Goal: Information Seeking & Learning: Check status

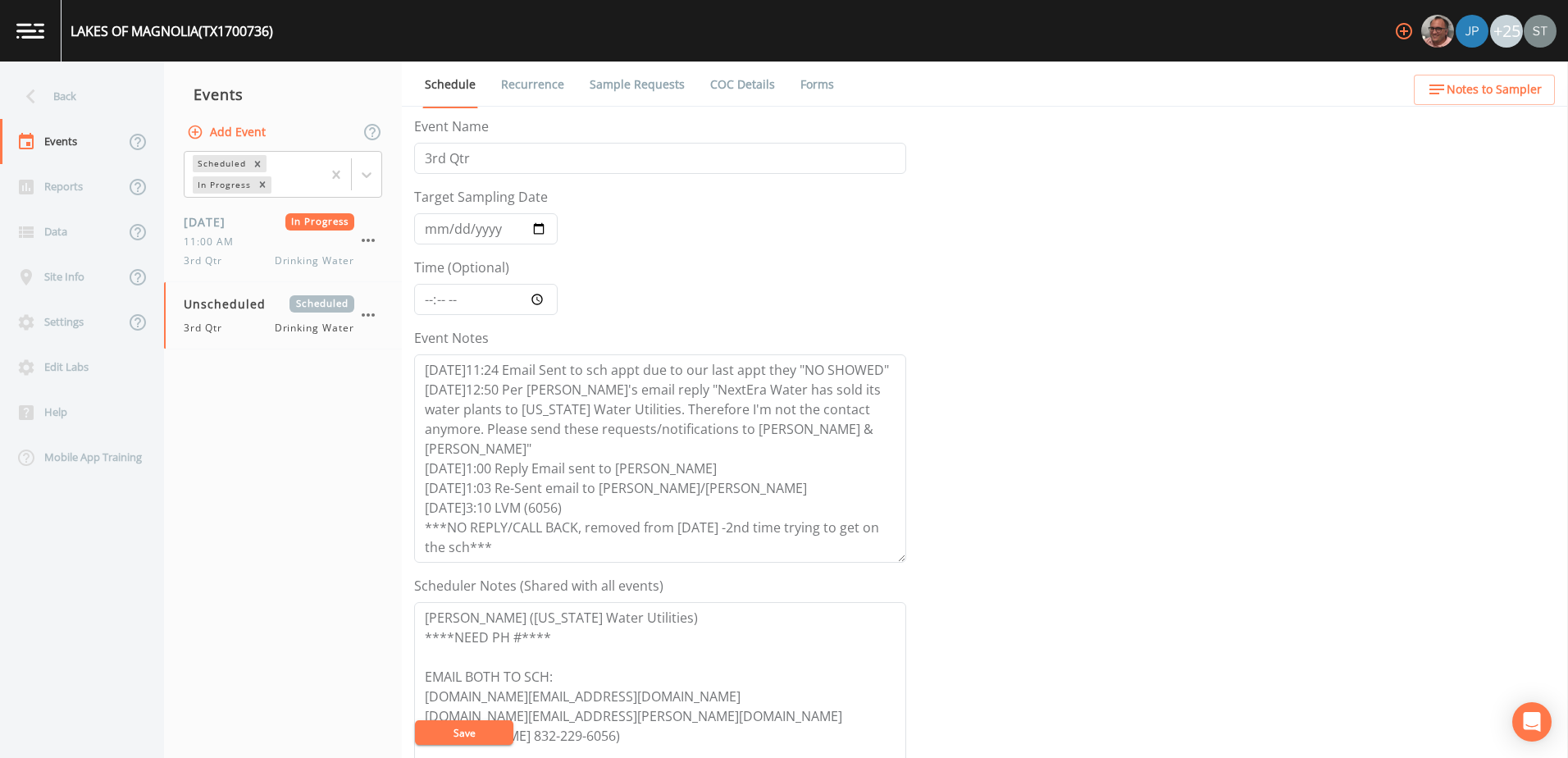
scroll to position [400, 0]
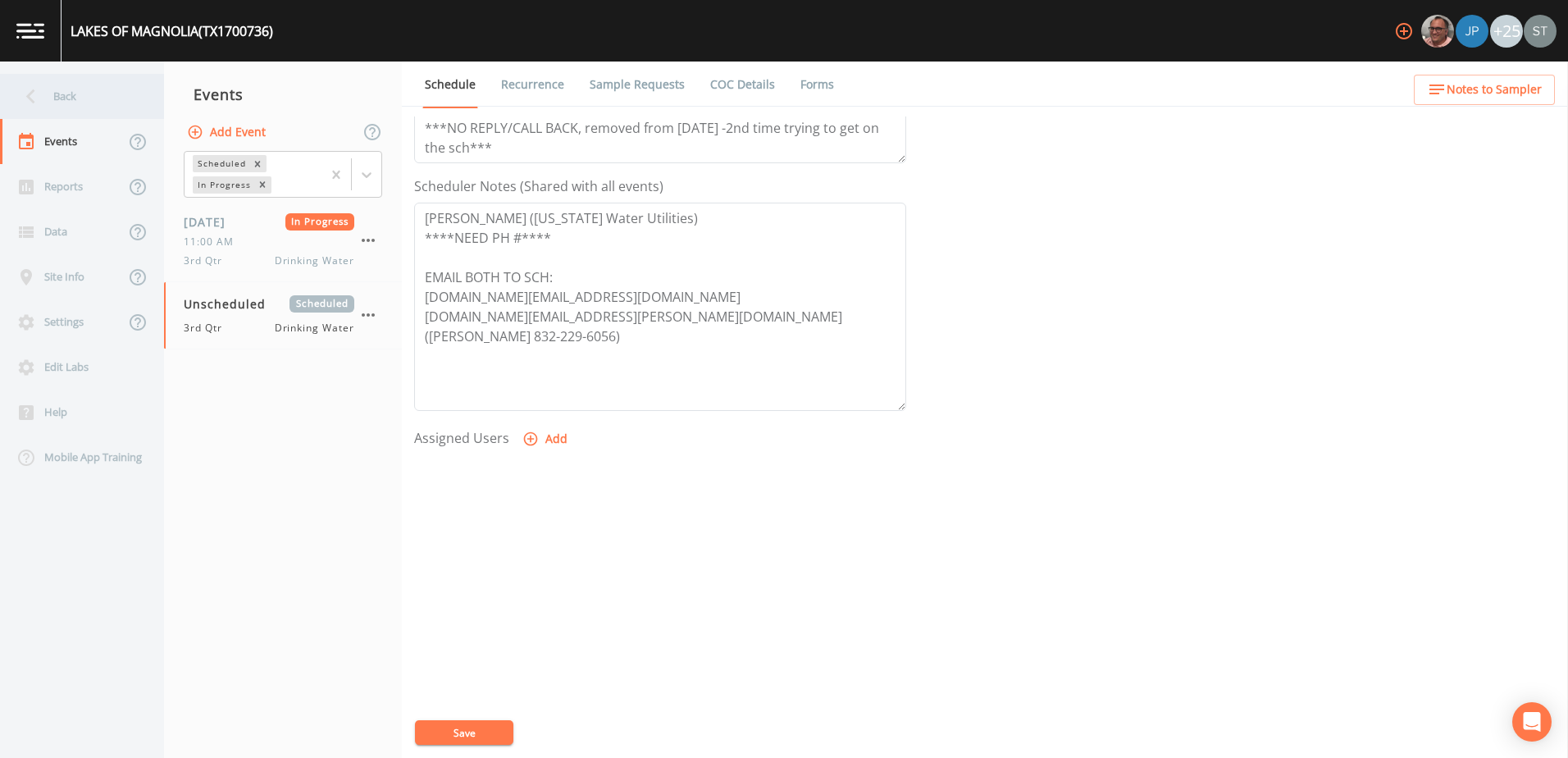
click at [48, 104] on div "Back" at bounding box center [73, 96] width 148 height 45
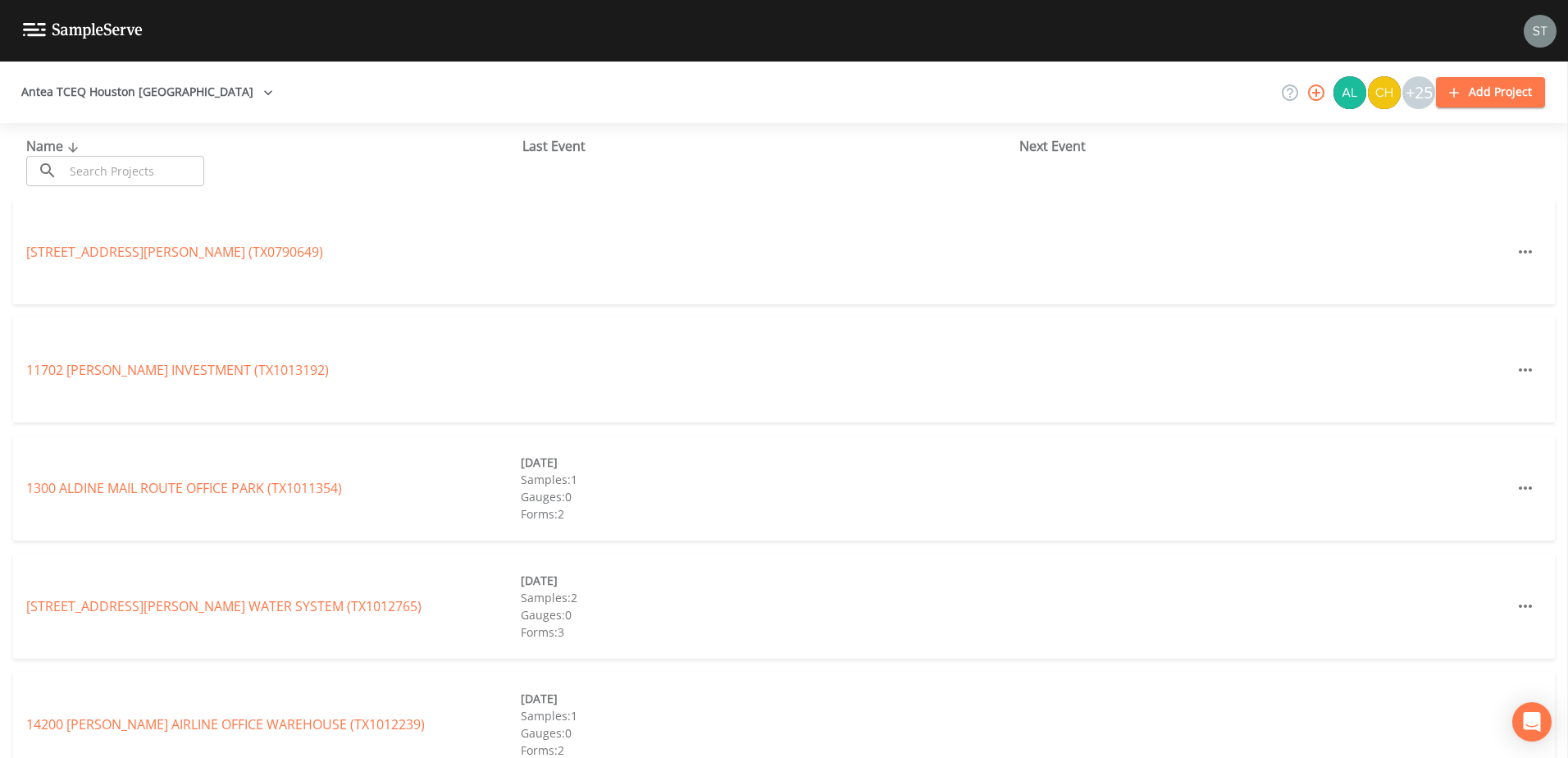
click at [177, 94] on button "Antea TCEQ Houston San Antonio" at bounding box center [147, 92] width 265 height 30
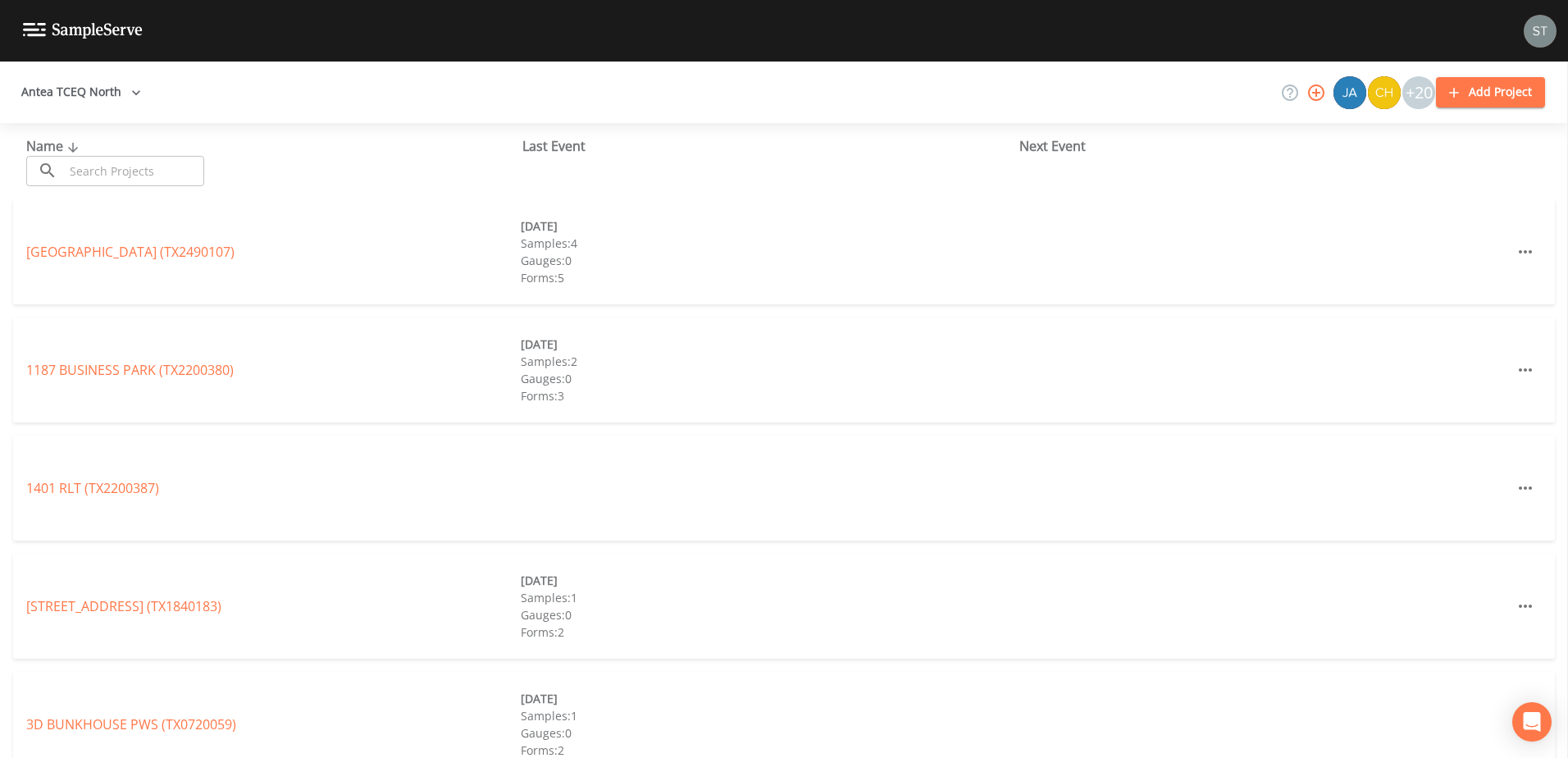
click at [162, 176] on input "text" at bounding box center [134, 170] width 140 height 30
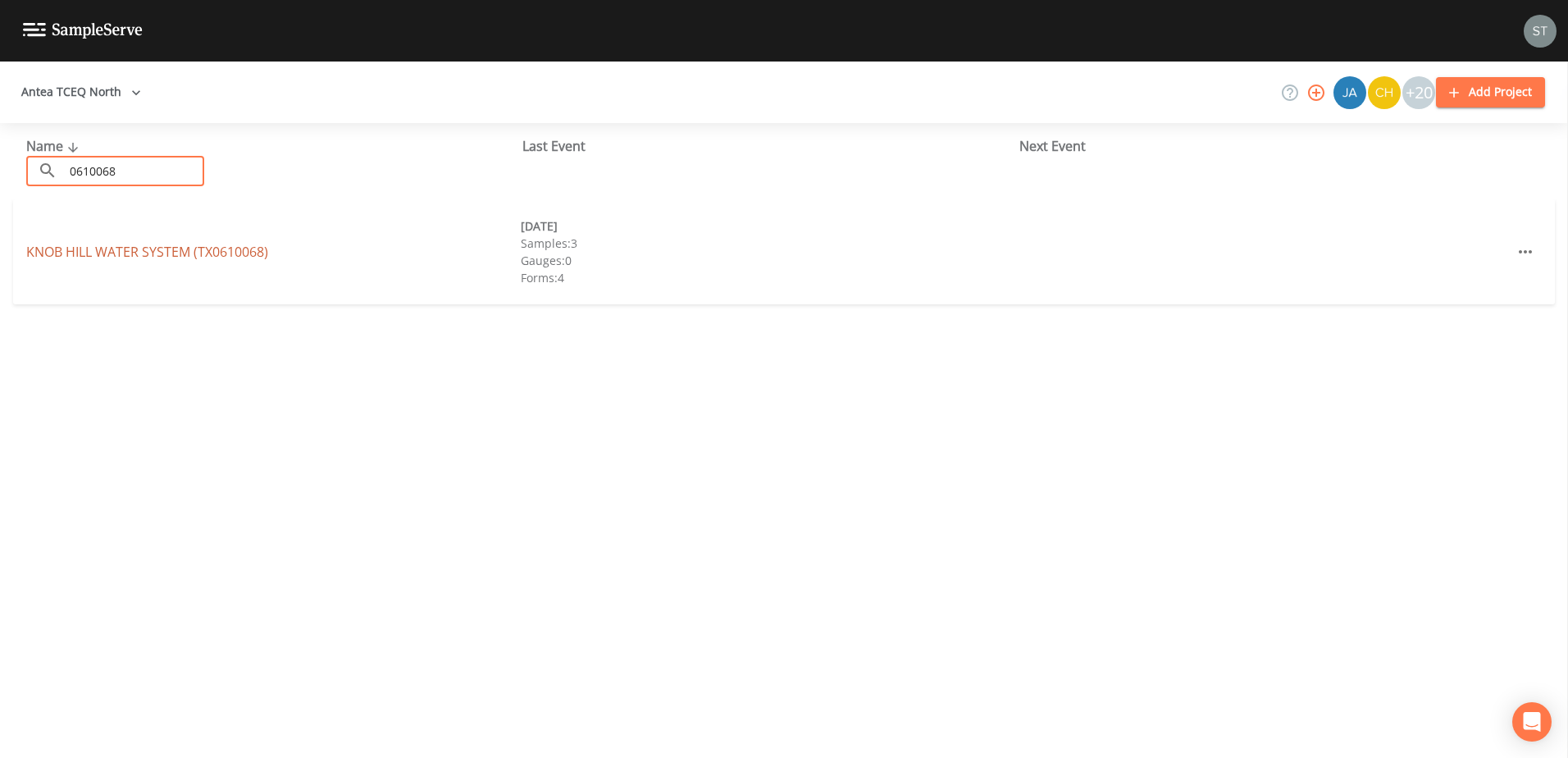
type input "0610068"
click at [133, 251] on link "KNOB HILL WATER SYSTEM (TX0610068)" at bounding box center [148, 252] width 242 height 18
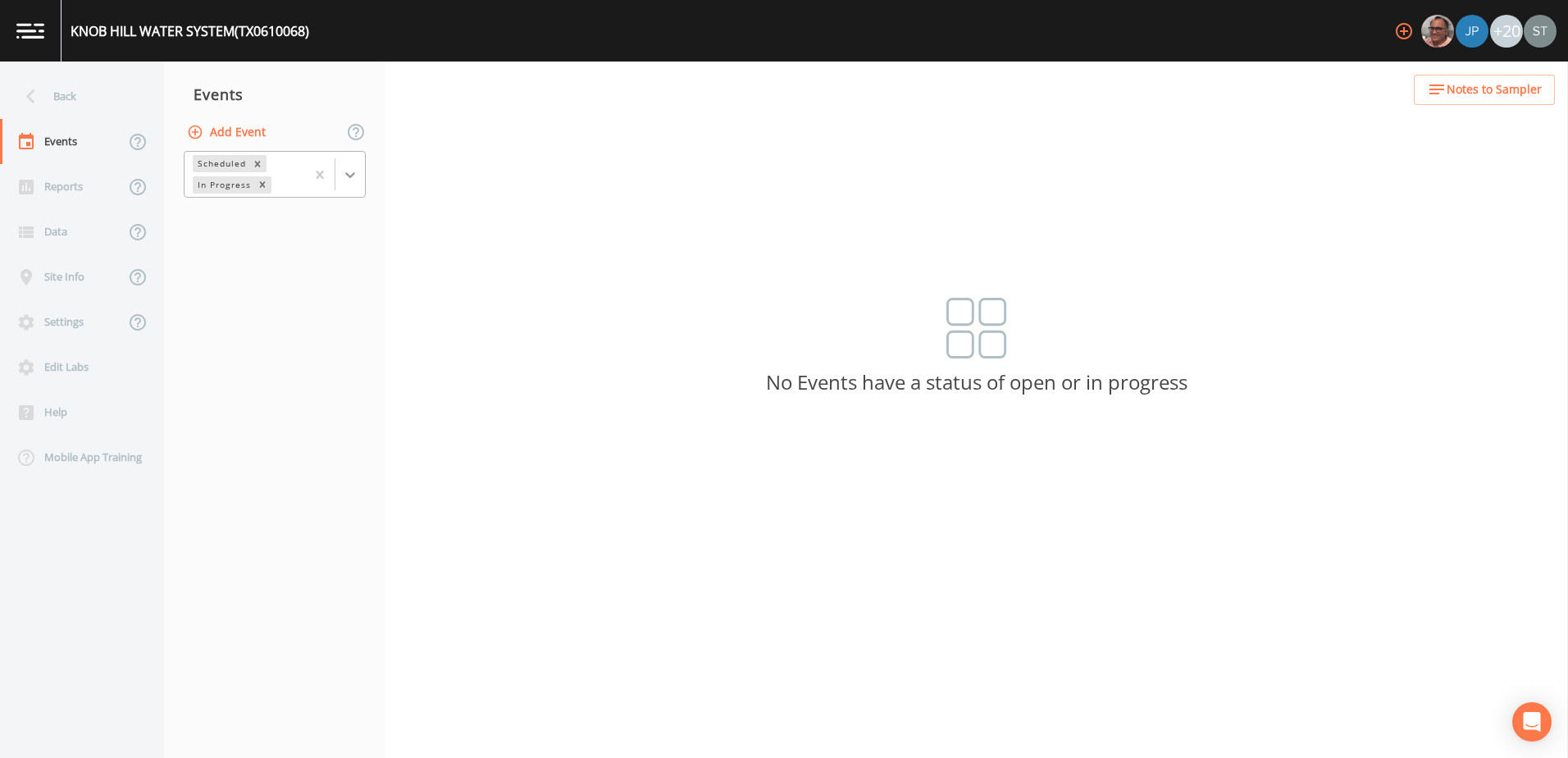
click at [355, 189] on div at bounding box center [334, 174] width 60 height 45
click at [301, 225] on div "Completed" at bounding box center [274, 221] width 182 height 27
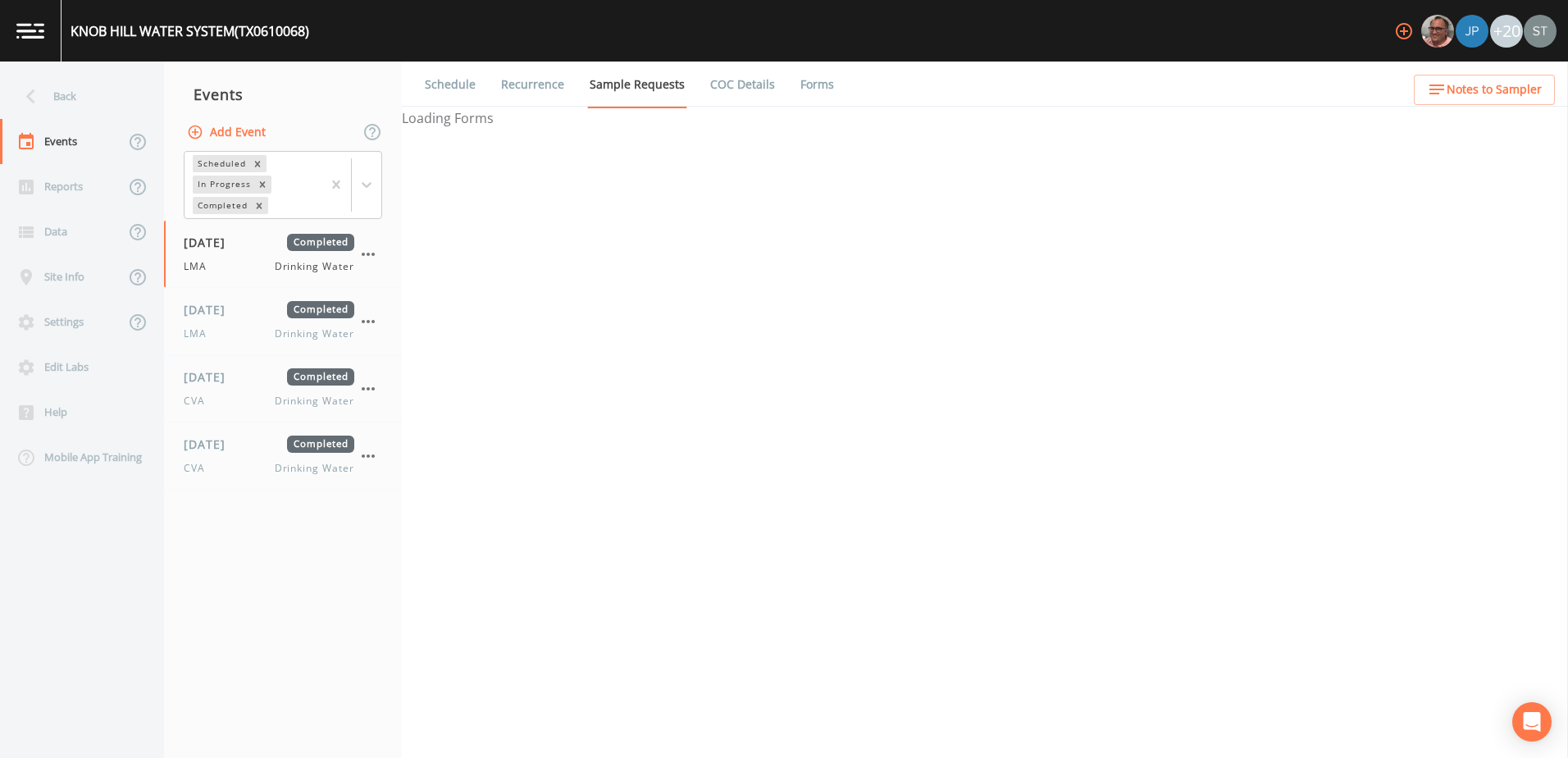
click at [245, 499] on nav "Events Add Event Scheduled In Progress Completed [DATE] Completed LMA Drinking …" at bounding box center [283, 410] width 238 height 697
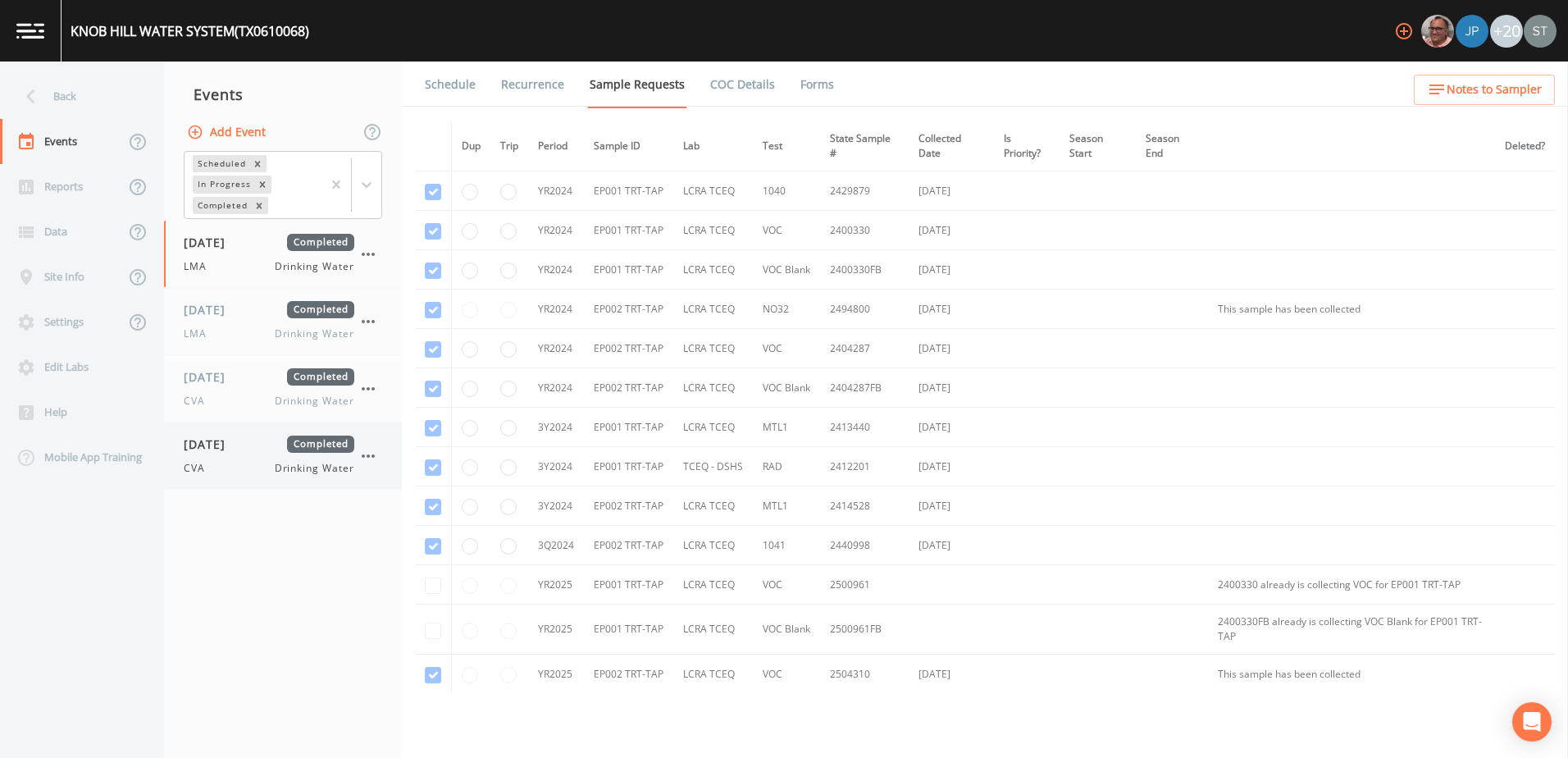
click at [250, 461] on div "CVA Drinking Water" at bounding box center [269, 468] width 170 height 15
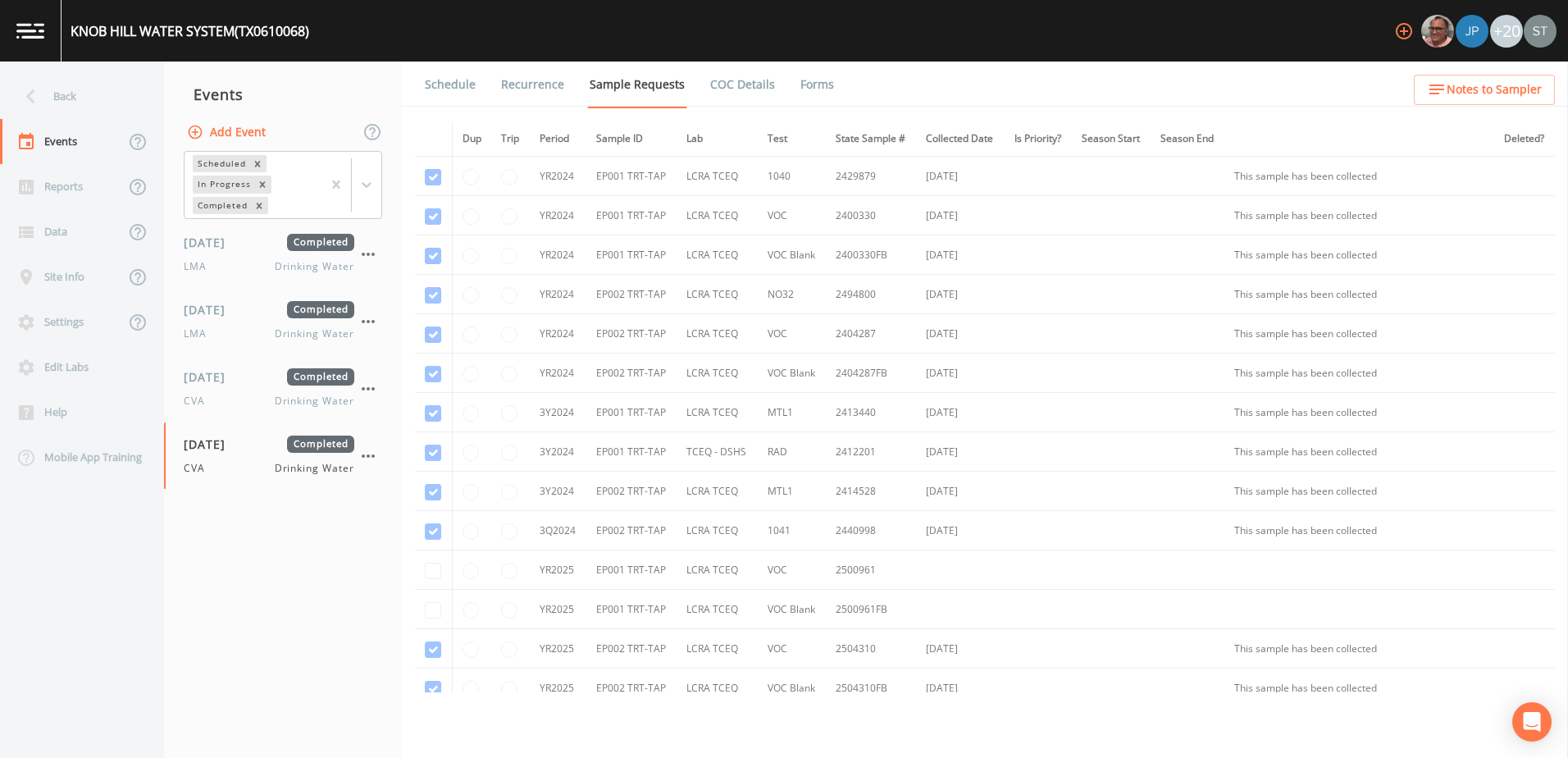
click at [814, 82] on link "Forms" at bounding box center [817, 84] width 38 height 46
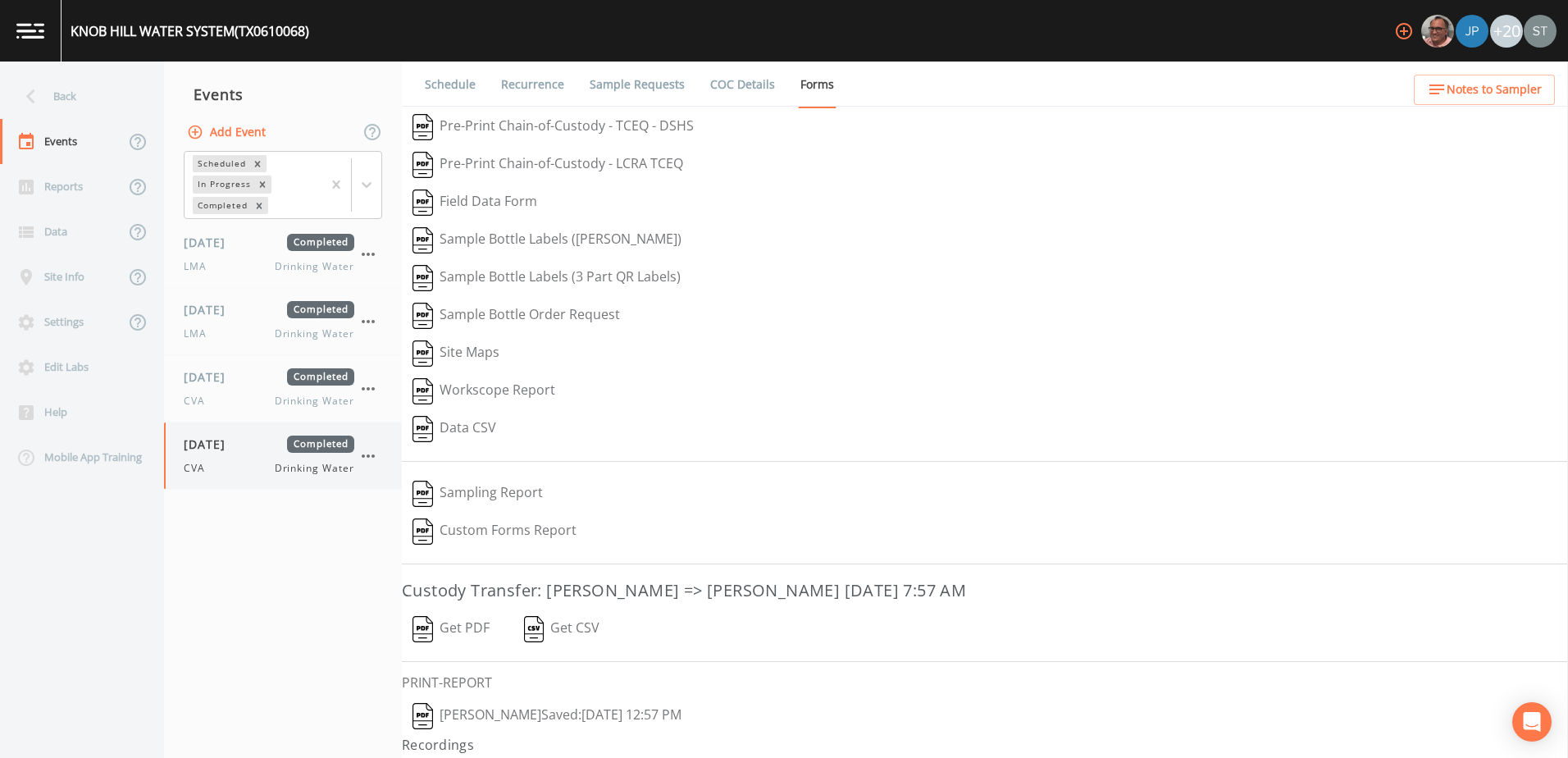
click at [226, 453] on span "[DATE]" at bounding box center [210, 444] width 53 height 17
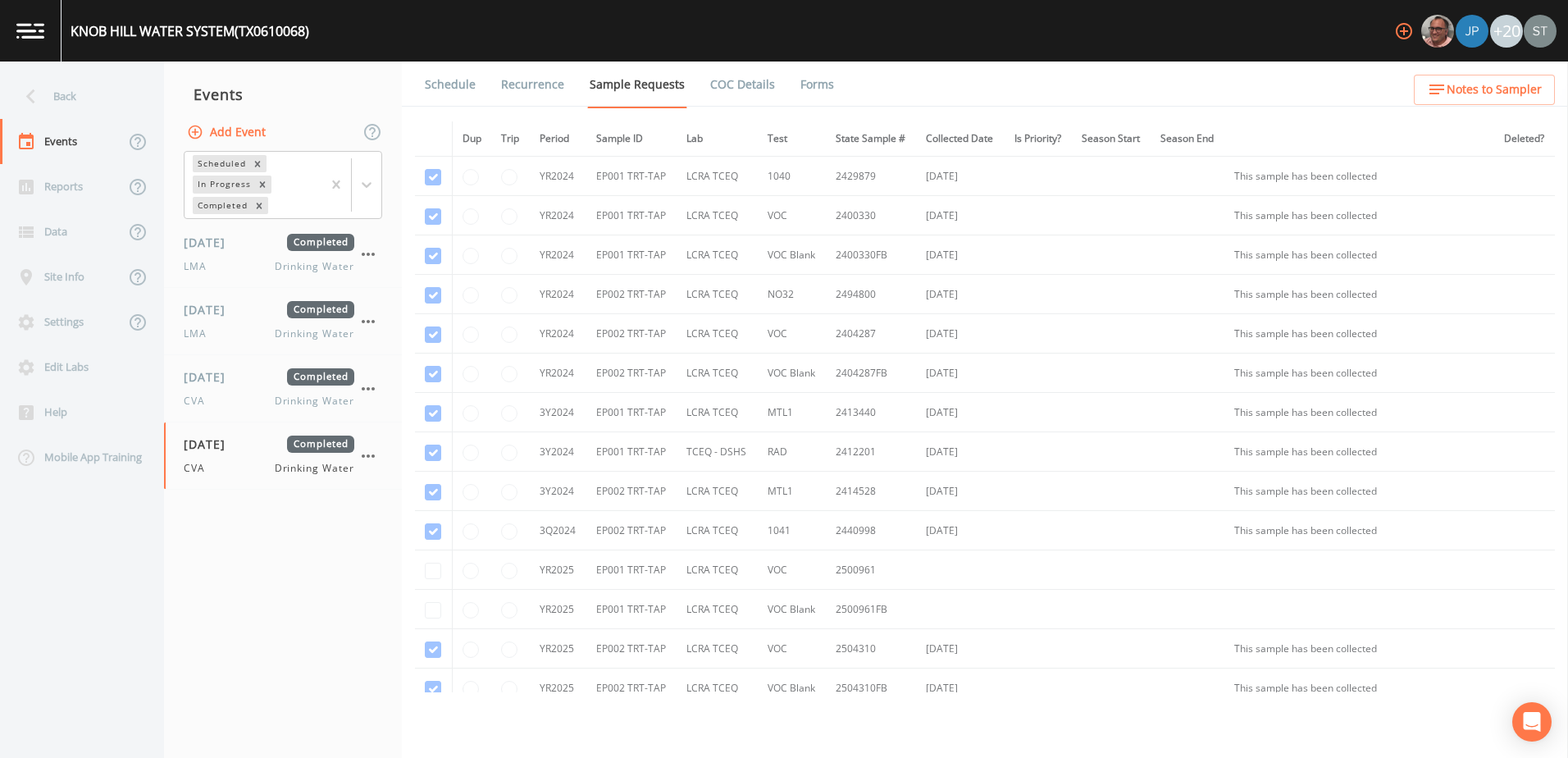
click at [1455, 86] on span "Notes to Sampler" at bounding box center [1495, 90] width 95 height 20
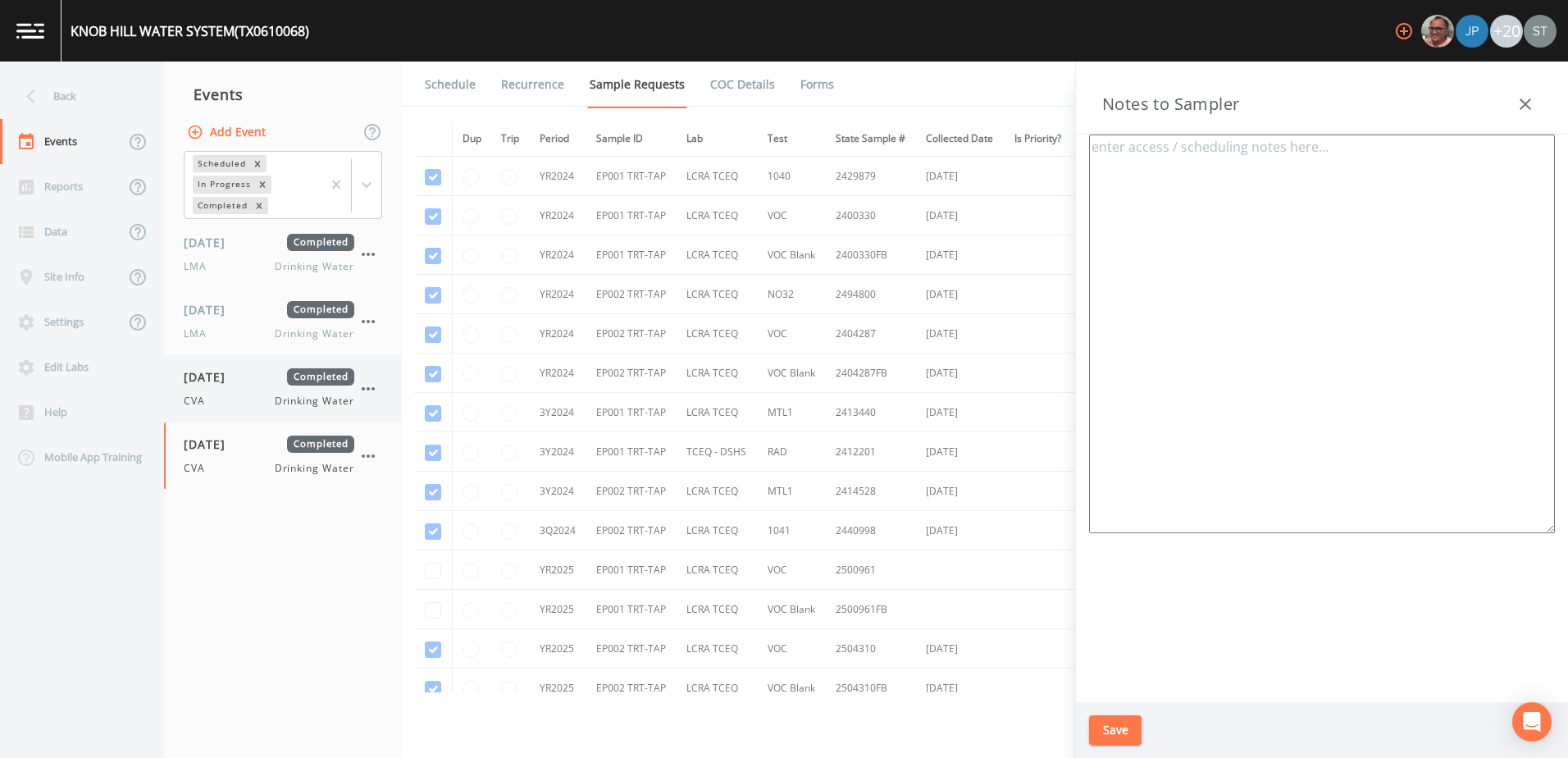
click at [224, 394] on div "CVA Drinking Water" at bounding box center [269, 401] width 170 height 15
drag, startPoint x: 1525, startPoint y: 106, endPoint x: 939, endPoint y: 204, distance: 594.1
click at [1521, 107] on icon "button" at bounding box center [1525, 104] width 19 height 19
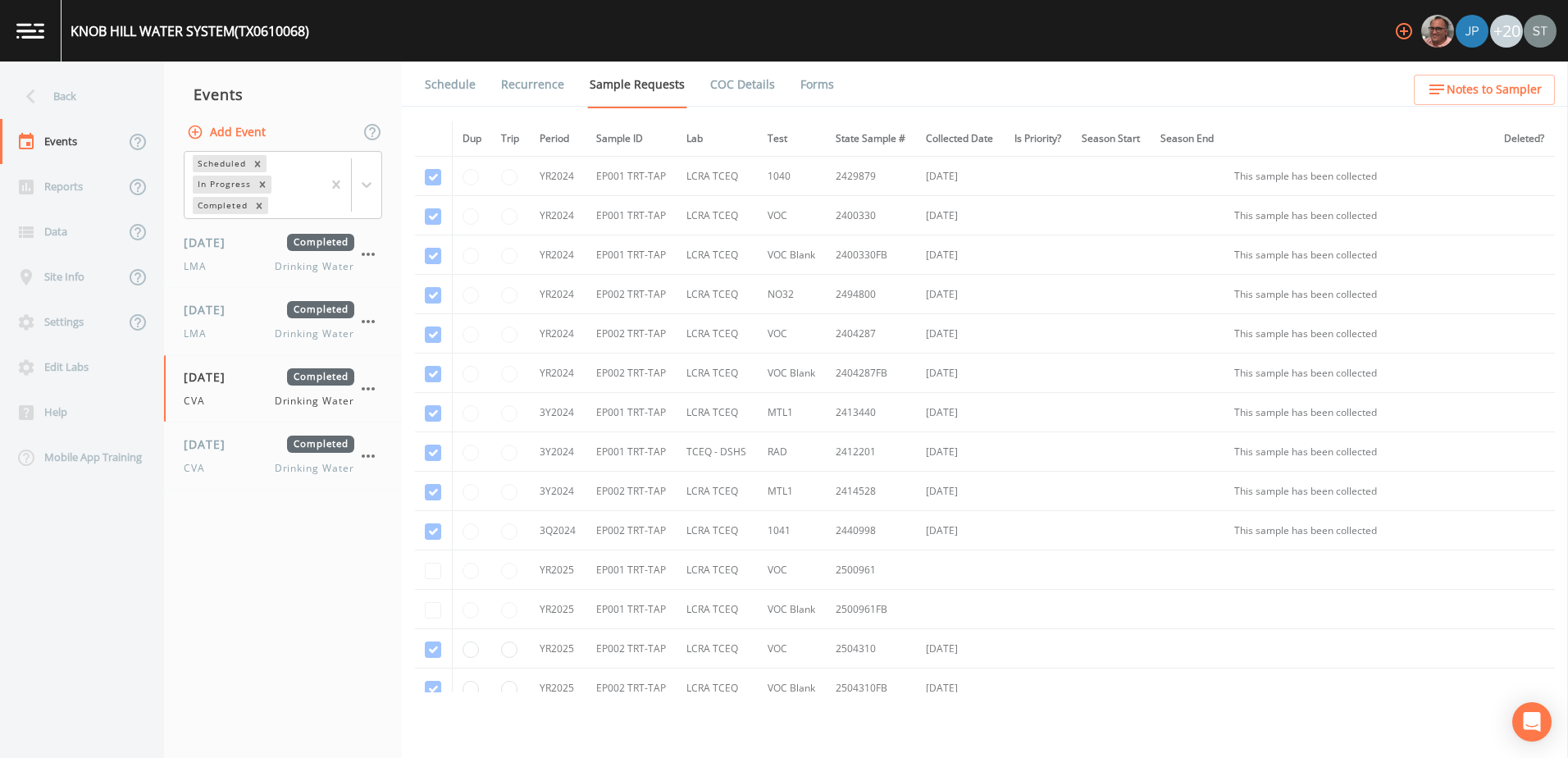
click at [443, 75] on link "Schedule" at bounding box center [450, 84] width 56 height 46
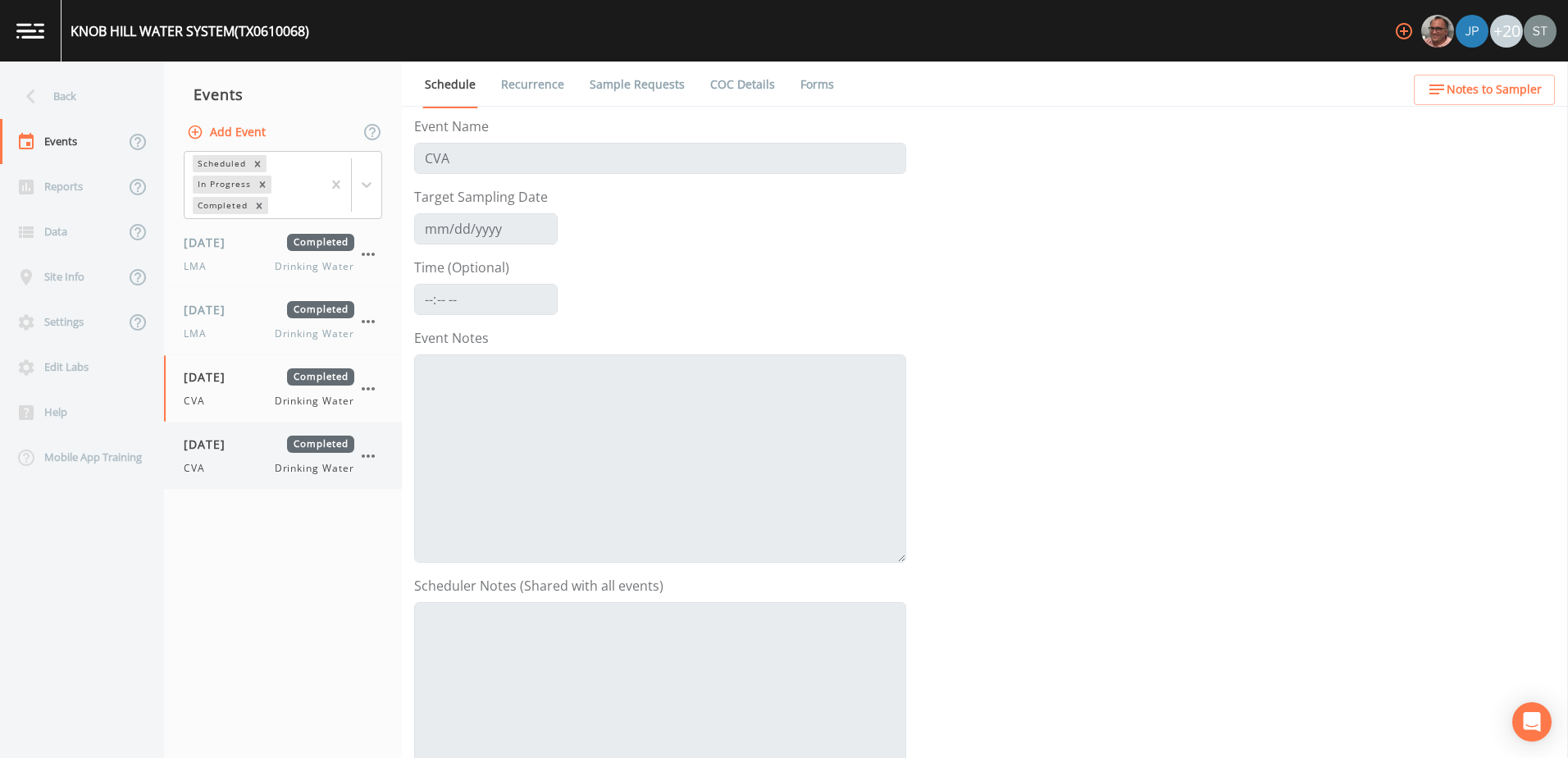
click at [199, 434] on div "[DATE] Completed CVA Drinking Water" at bounding box center [283, 456] width 238 height 66
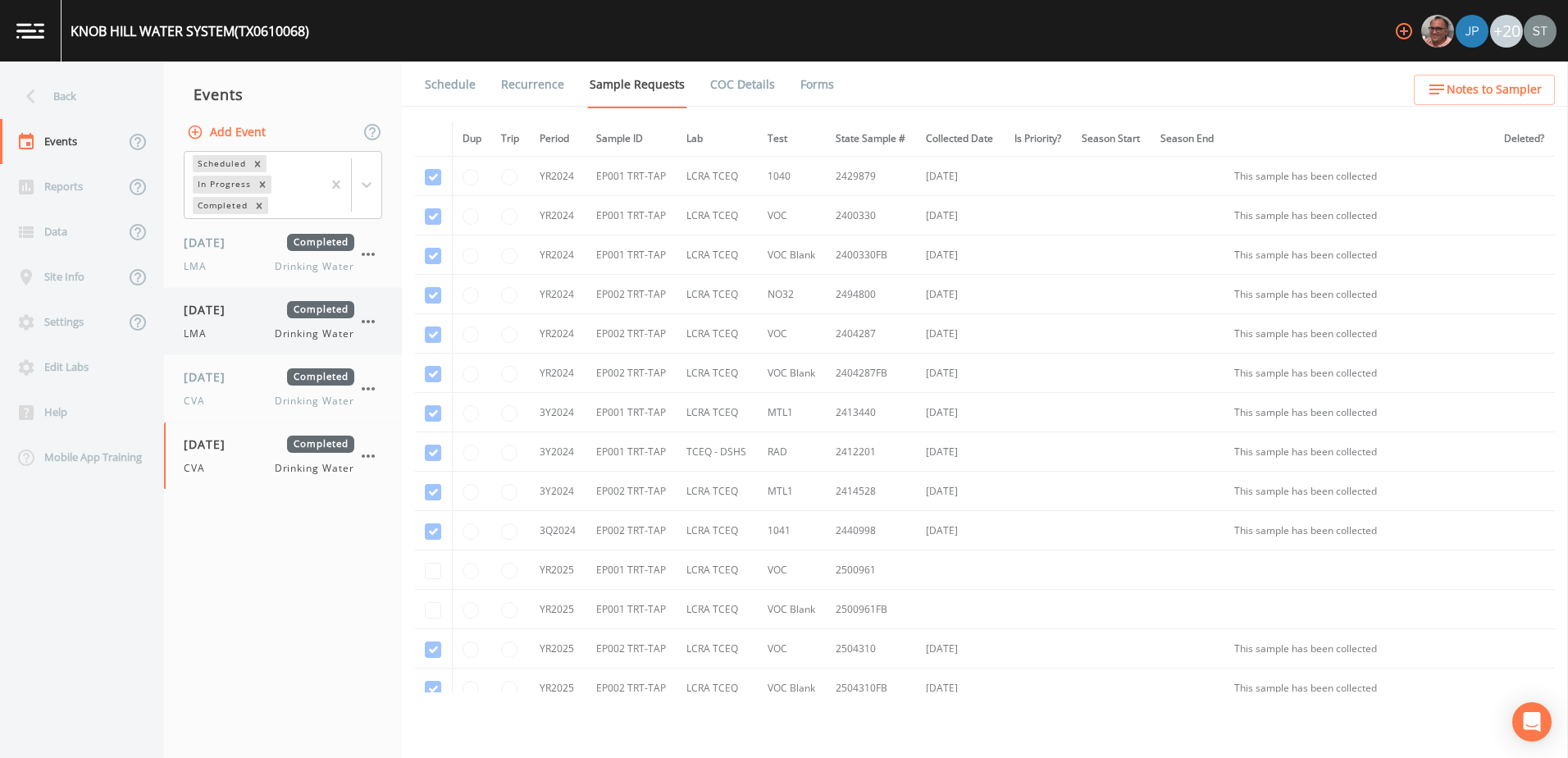
drag, startPoint x: 205, startPoint y: 457, endPoint x: 296, endPoint y: 335, distance: 152.2
click at [205, 456] on div "[DATE] Completed CVA Drinking Water" at bounding box center [269, 456] width 170 height 40
click at [445, 71] on link "Schedule" at bounding box center [450, 84] width 56 height 46
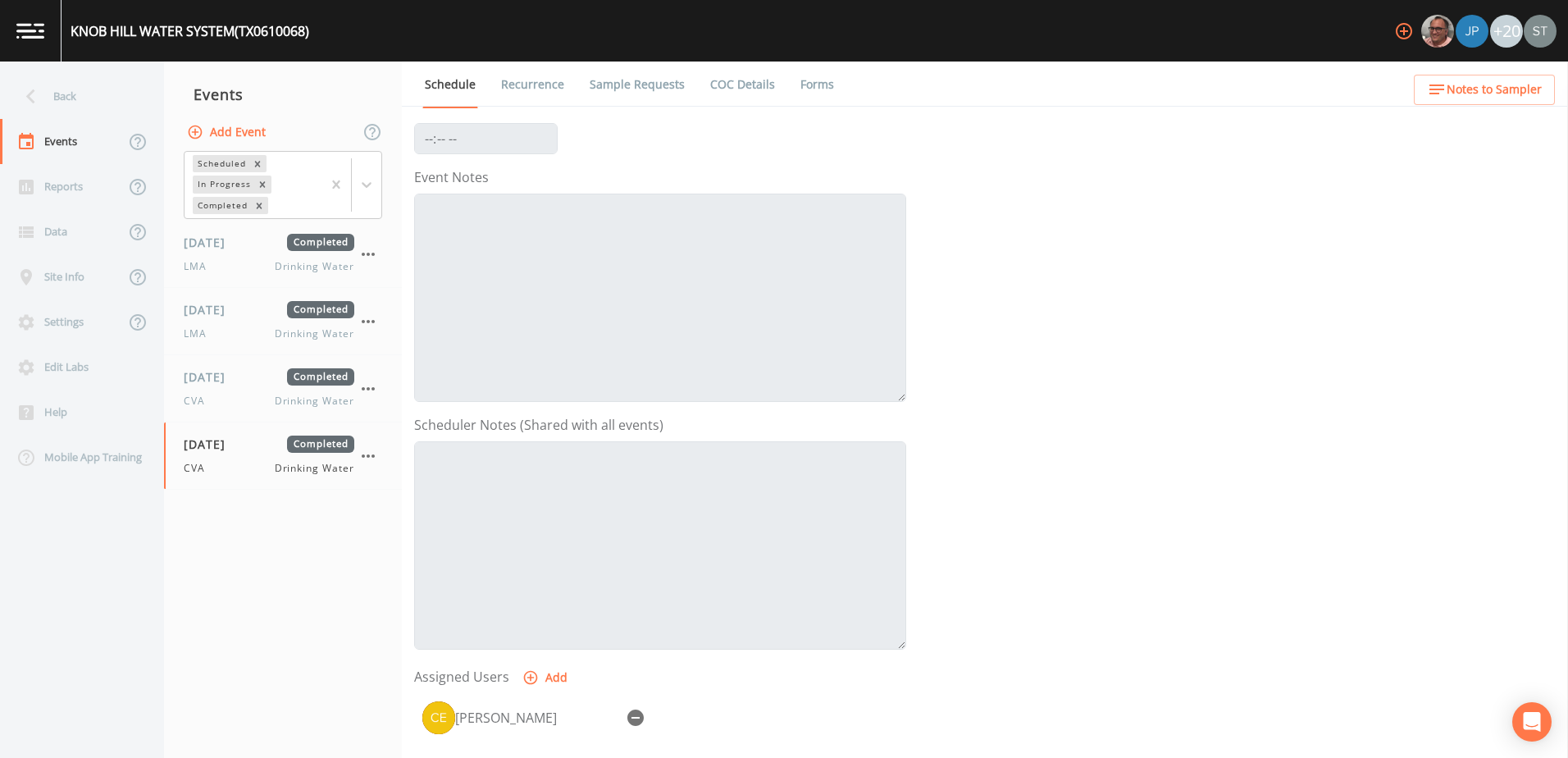
scroll to position [400, 0]
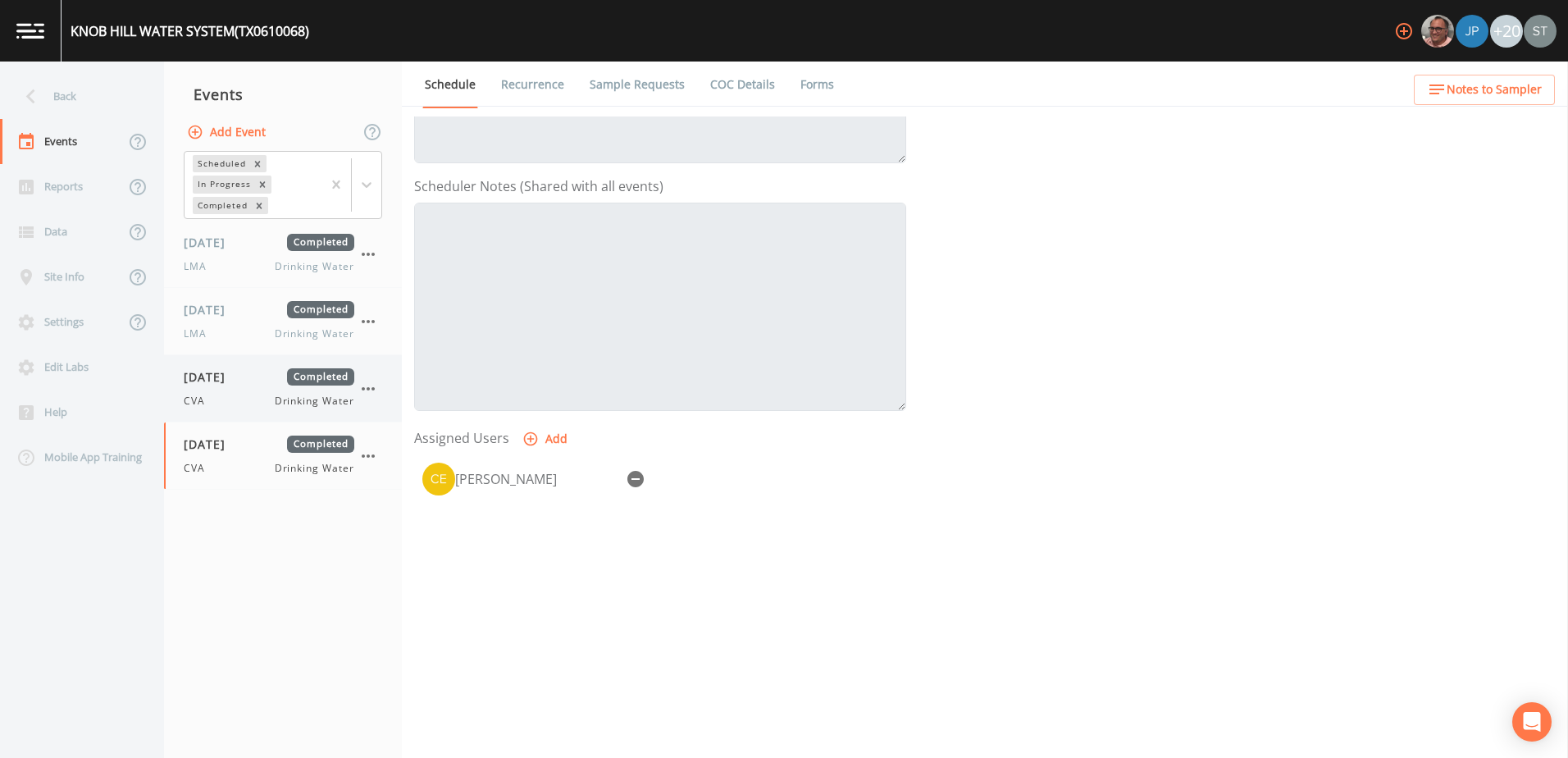
click at [216, 396] on div "CVA Drinking Water" at bounding box center [269, 401] width 170 height 15
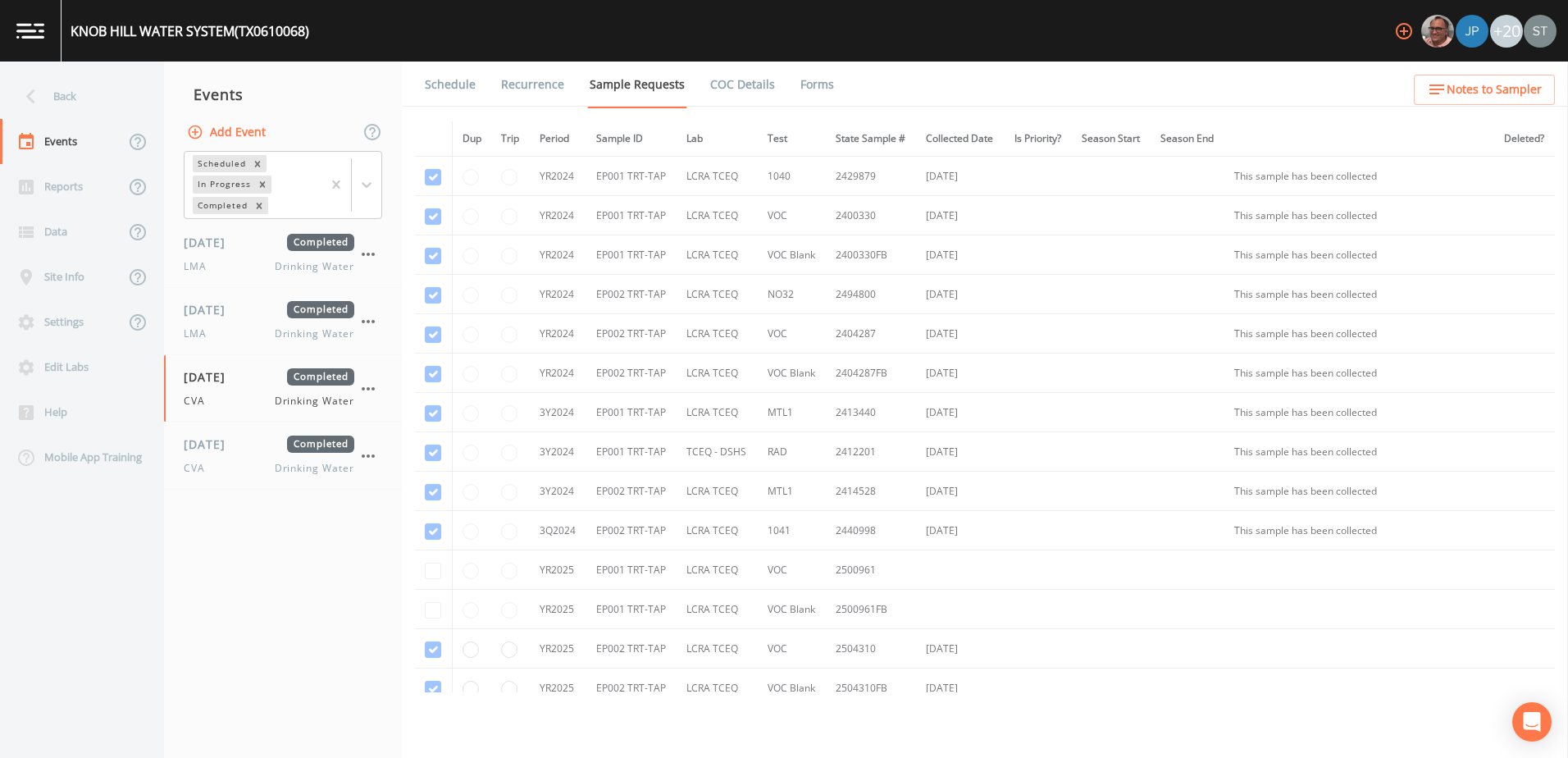
click at [455, 93] on link "Schedule" at bounding box center [450, 84] width 56 height 46
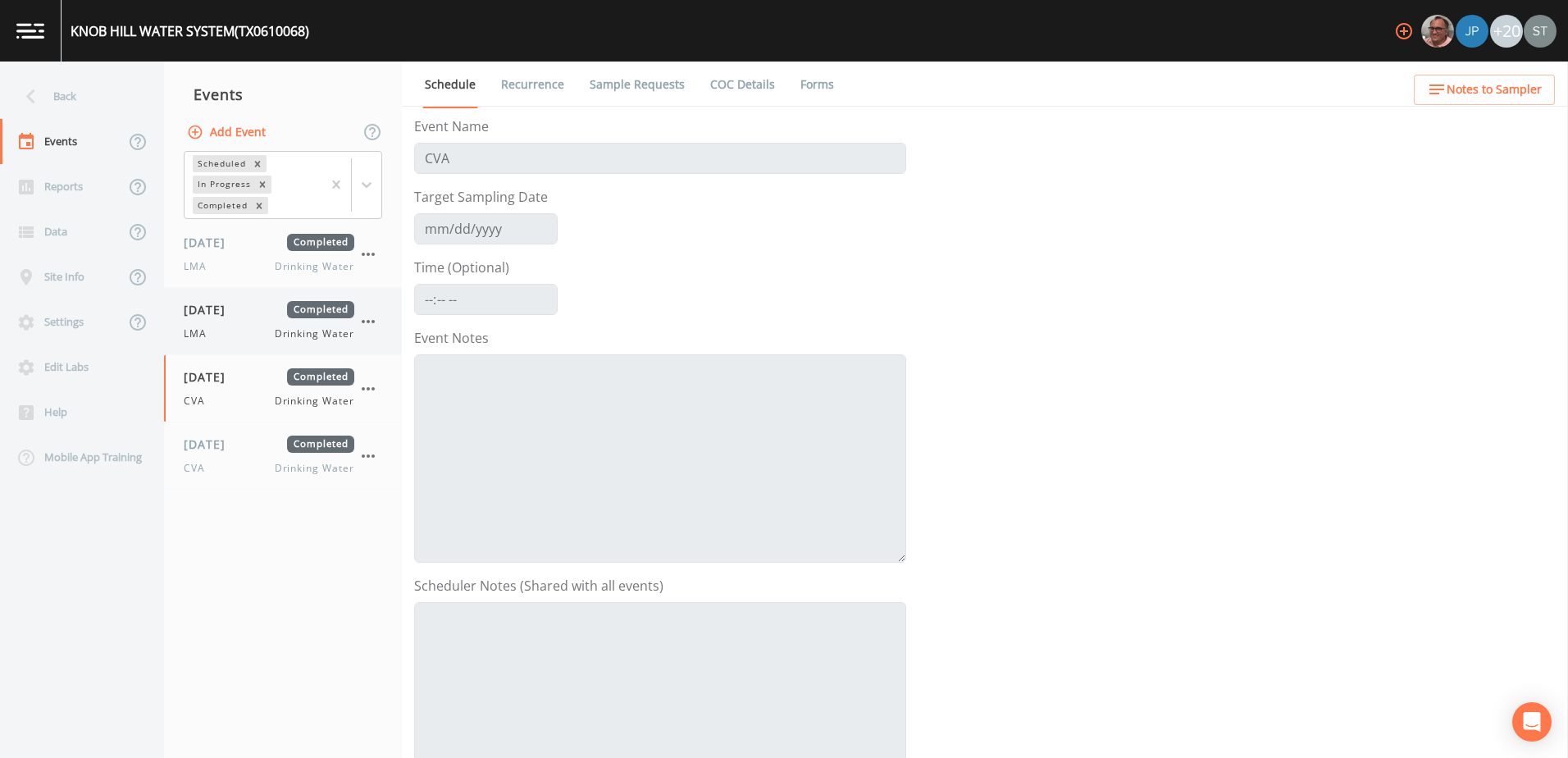
click at [220, 334] on div "LMA Drinking Water" at bounding box center [269, 334] width 170 height 15
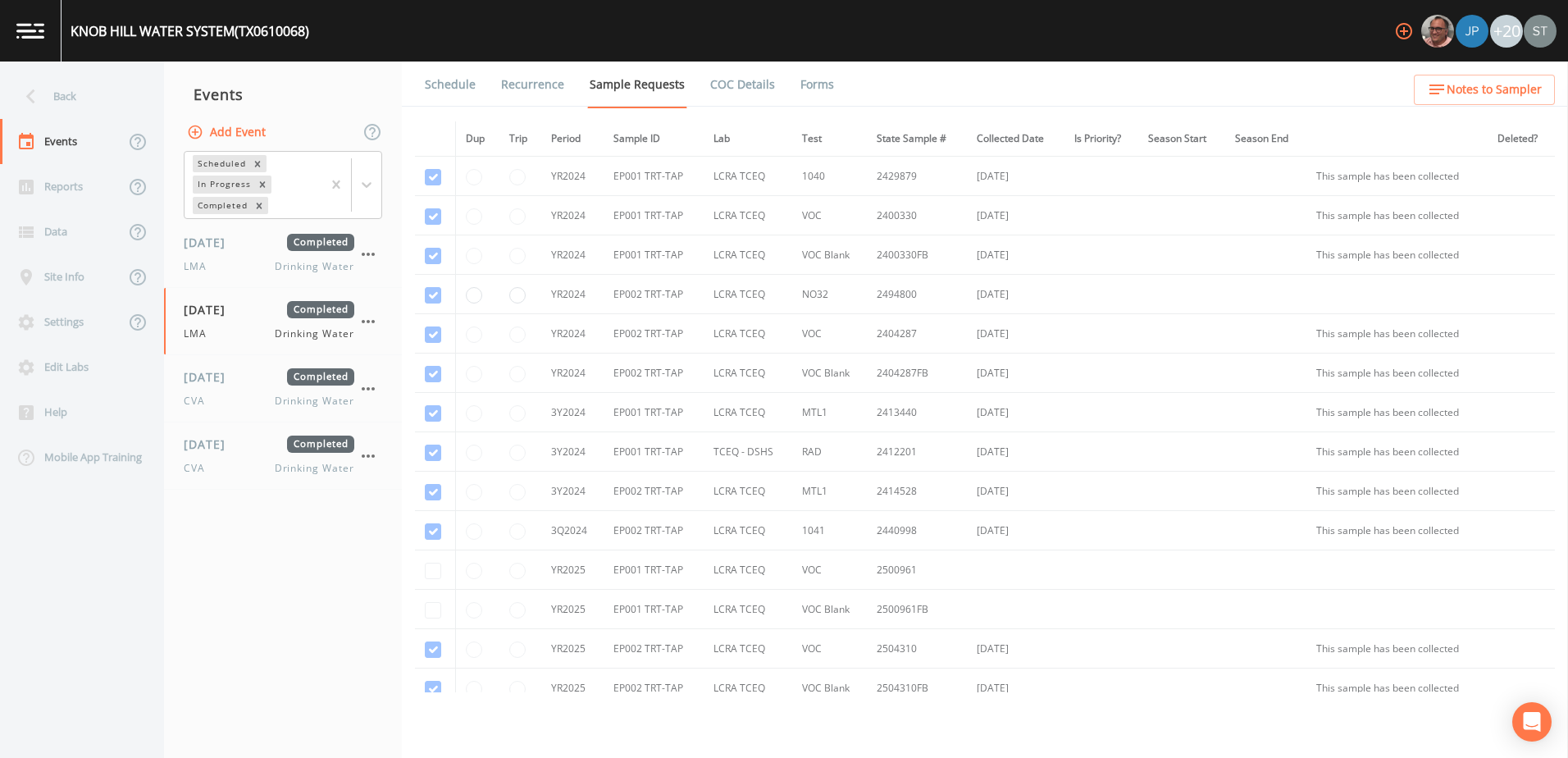
click at [455, 80] on link "Schedule" at bounding box center [450, 84] width 56 height 46
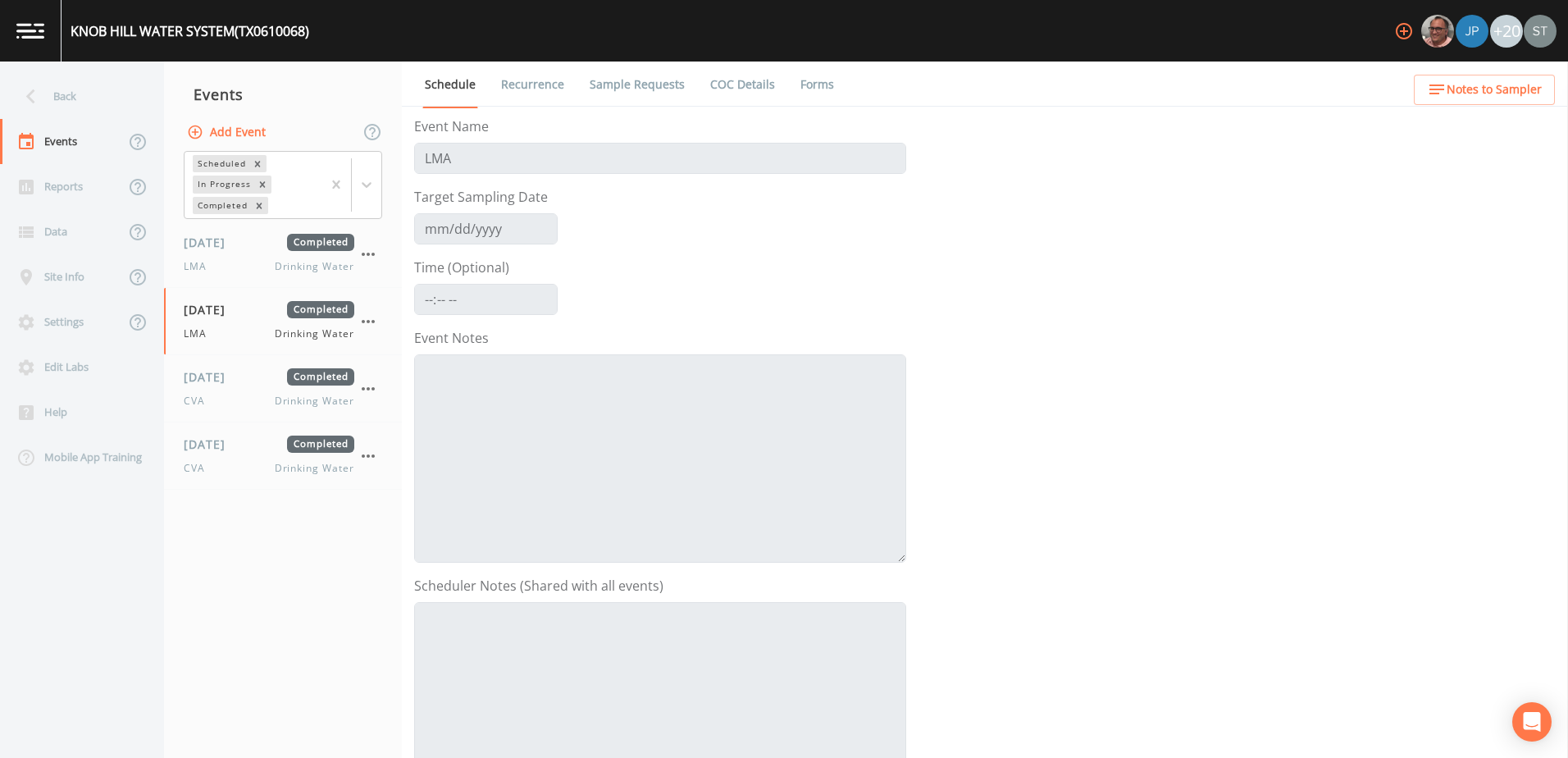
click at [1496, 79] on button "Notes to Sampler" at bounding box center [1485, 89] width 141 height 30
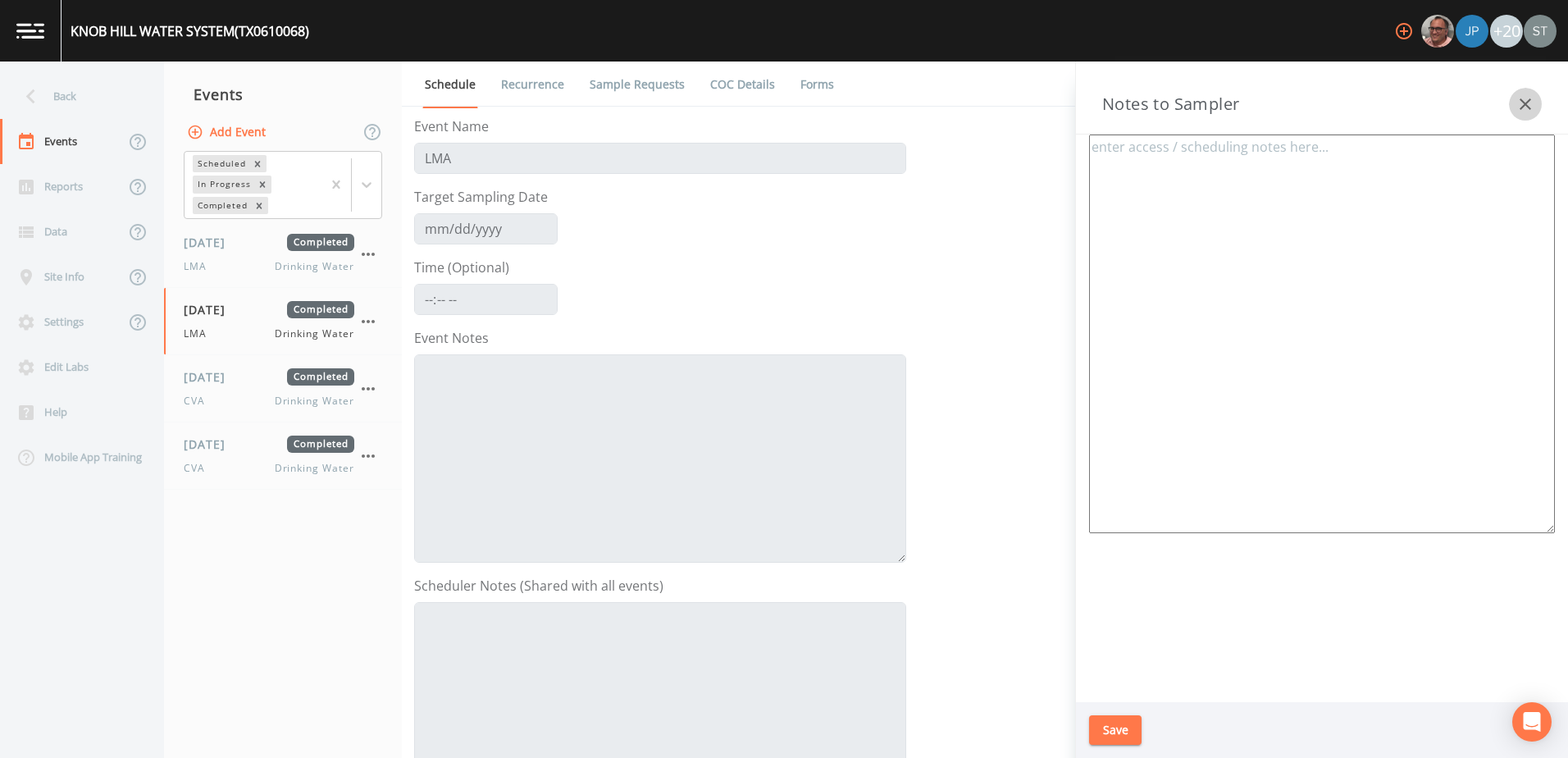
click at [1534, 98] on icon "button" at bounding box center [1525, 104] width 19 height 19
